Goal: Register for event/course

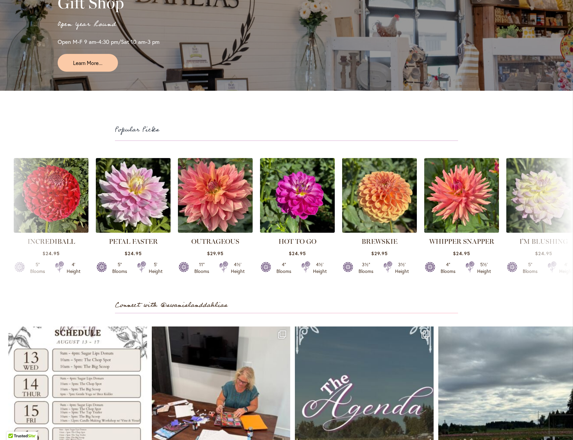
scroll to position [1877, 0]
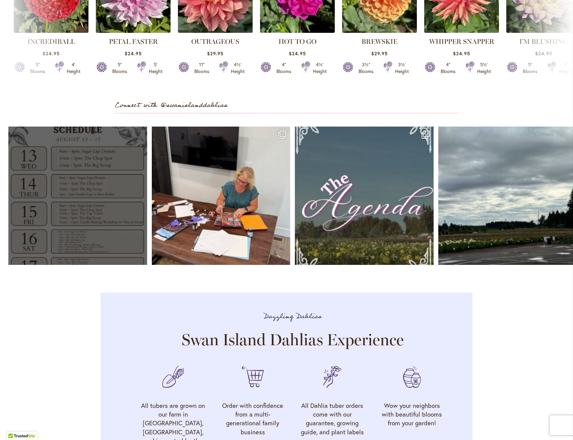
click at [61, 201] on link "Open" at bounding box center [77, 196] width 139 height 139
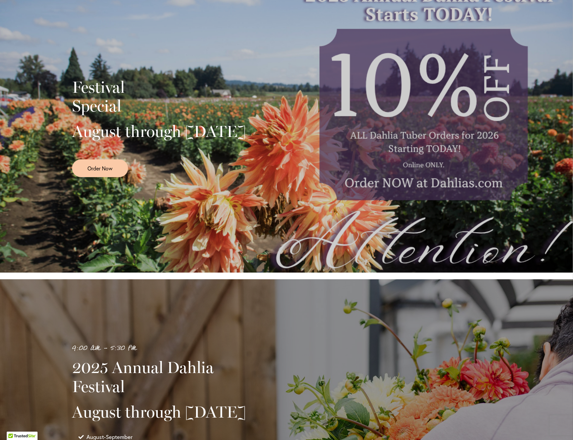
scroll to position [0, 0]
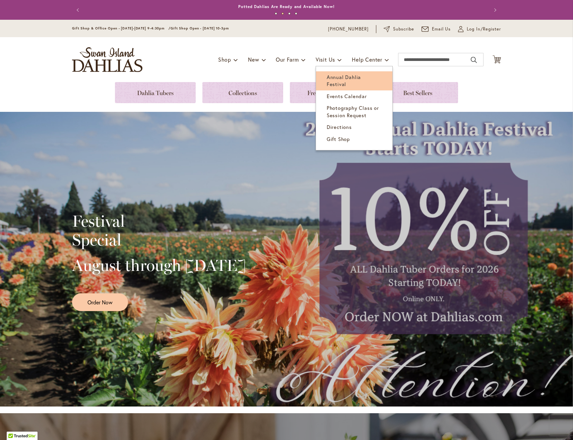
click at [344, 79] on span "Annual Dahlia Festival" at bounding box center [344, 81] width 34 height 14
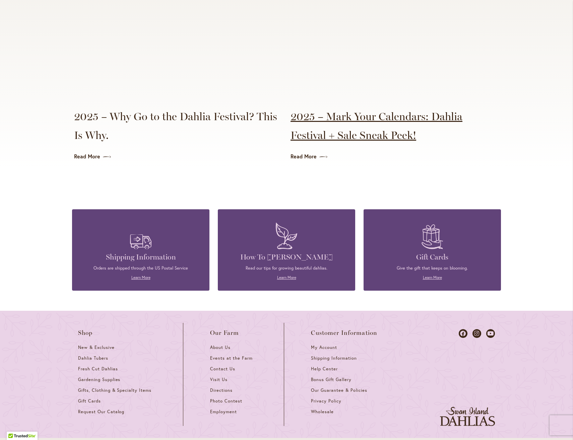
scroll to position [1563, 0]
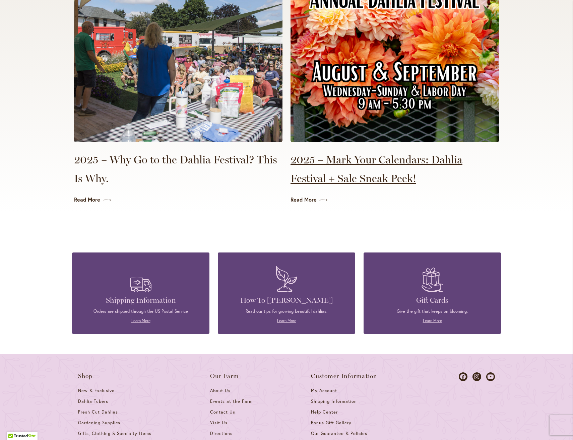
click at [349, 157] on link "2025 – Mark Your Calendars: Dahlia Festival + Sale Sneak Peek!" at bounding box center [395, 169] width 208 height 38
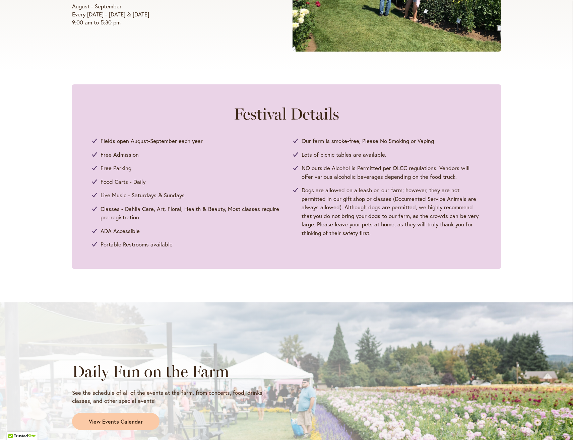
scroll to position [335, 0]
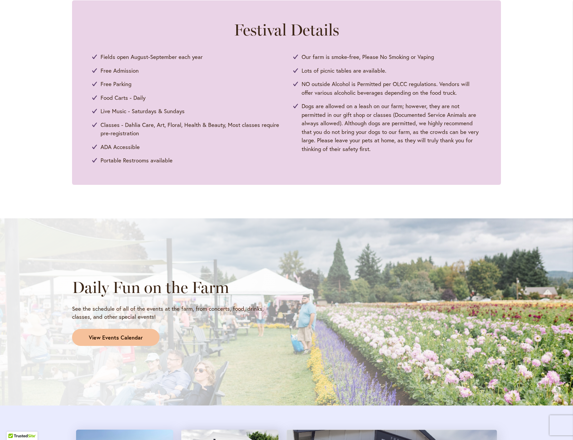
click at [134, 337] on span "View Events Calendar" at bounding box center [116, 338] width 54 height 8
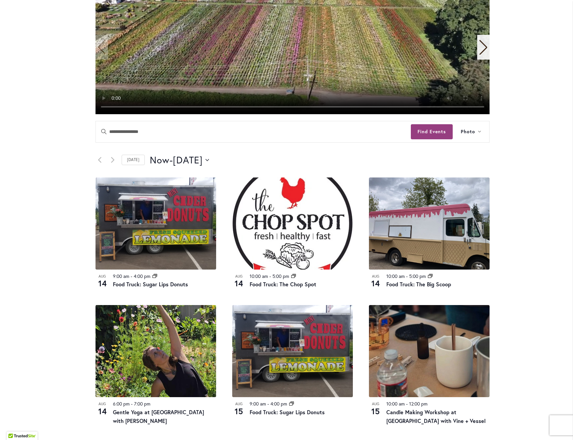
scroll to position [34, 0]
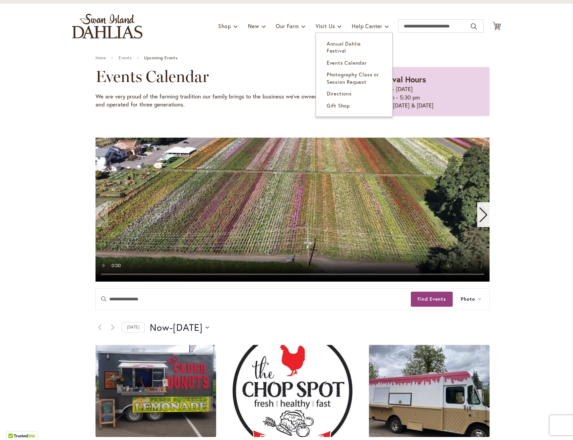
click at [328, 42] on span "Annual Dahlia Festival" at bounding box center [344, 47] width 34 height 14
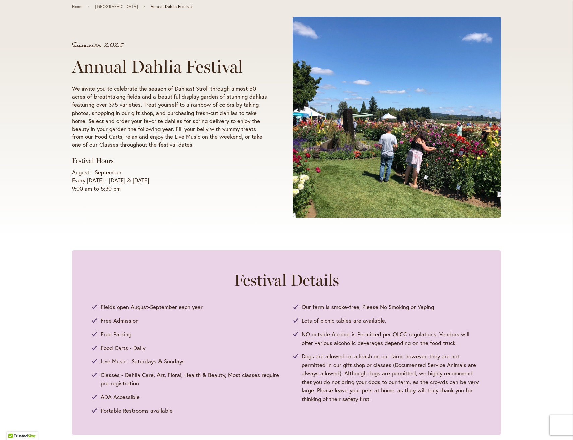
scroll to position [34, 0]
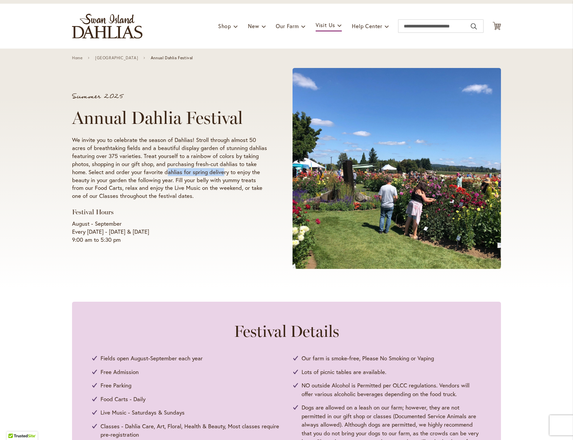
drag, startPoint x: 164, startPoint y: 174, endPoint x: 220, endPoint y: 174, distance: 56.3
click at [220, 174] on p "We invite you to celebrate the season of Dahlias! Stroll through almost 50 acre…" at bounding box center [169, 168] width 195 height 64
drag, startPoint x: 220, startPoint y: 174, endPoint x: 196, endPoint y: 186, distance: 27.4
click at [196, 186] on p "We invite you to celebrate the season of Dahlias! Stroll through almost 50 acre…" at bounding box center [169, 168] width 195 height 64
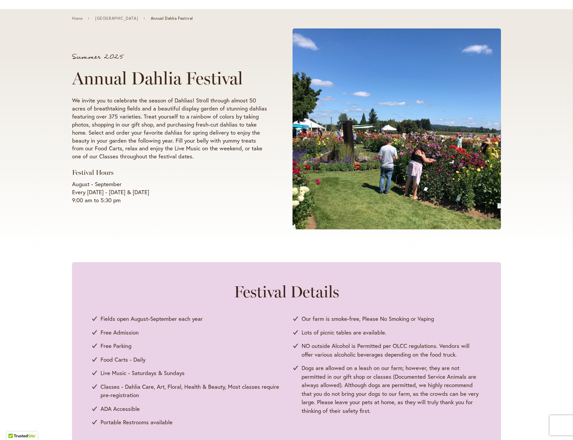
scroll to position [134, 0]
